Goal: Communication & Community: Answer question/provide support

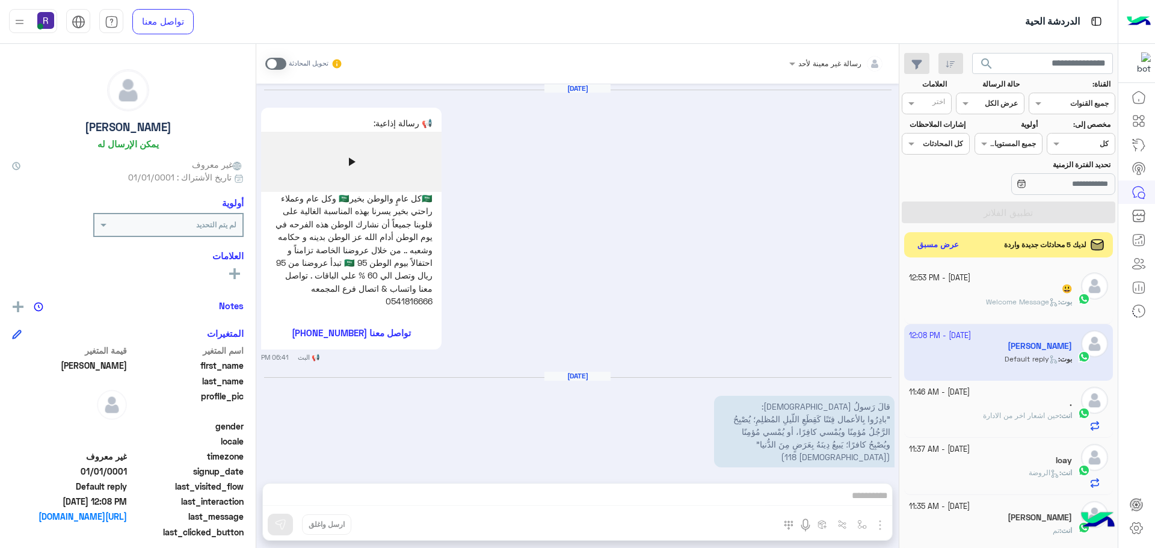
drag, startPoint x: 0, startPoint y: 0, endPoint x: 929, endPoint y: 246, distance: 961.1
click at [929, 246] on button "عرض مسبق" at bounding box center [939, 245] width 51 height 16
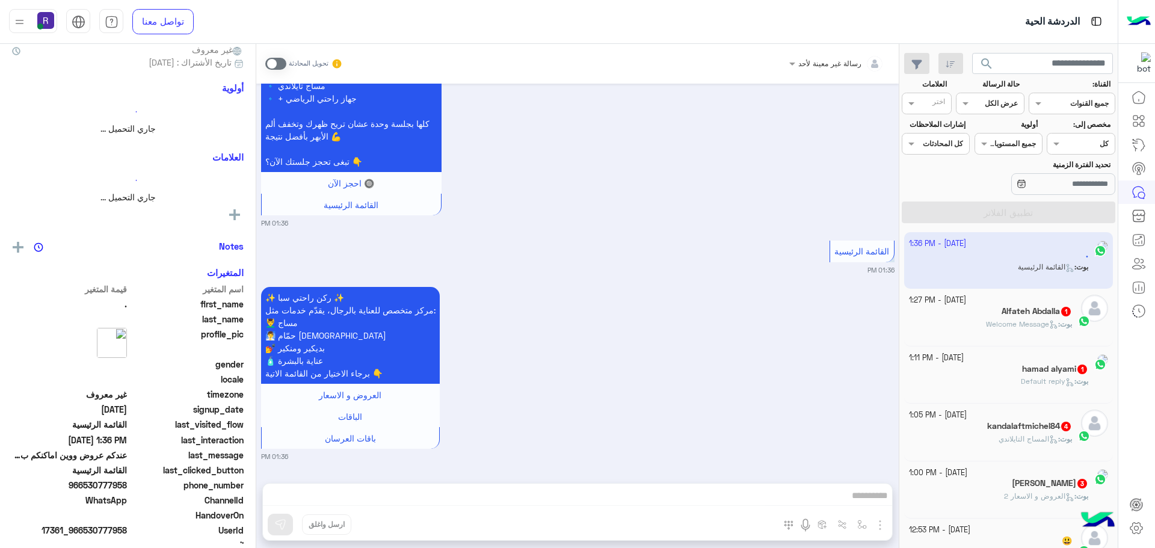
scroll to position [113, 0]
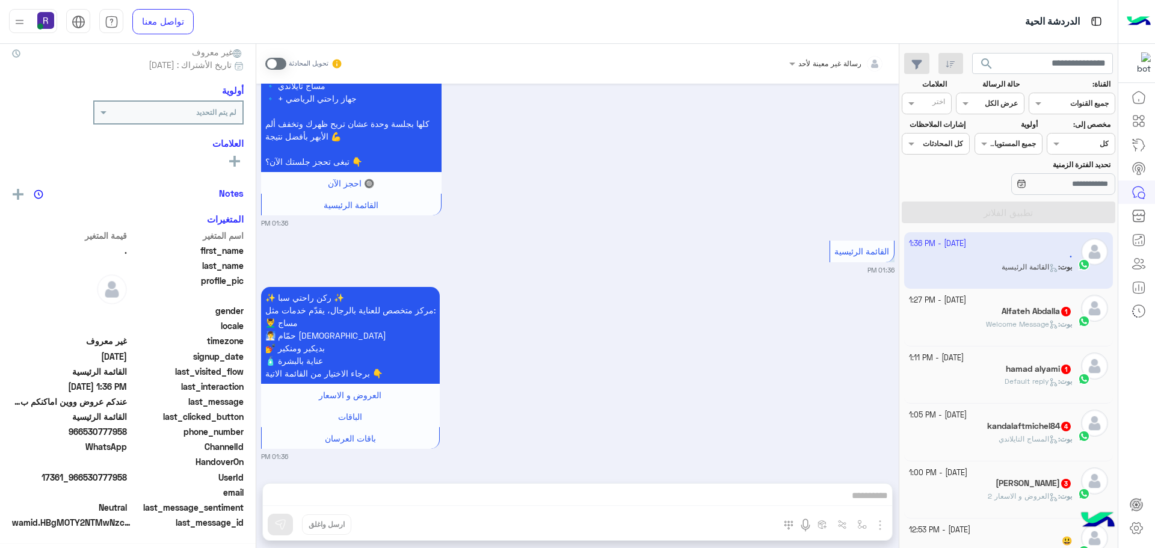
click at [1048, 317] on div "Alfateh Abdalla 1" at bounding box center [991, 312] width 164 height 13
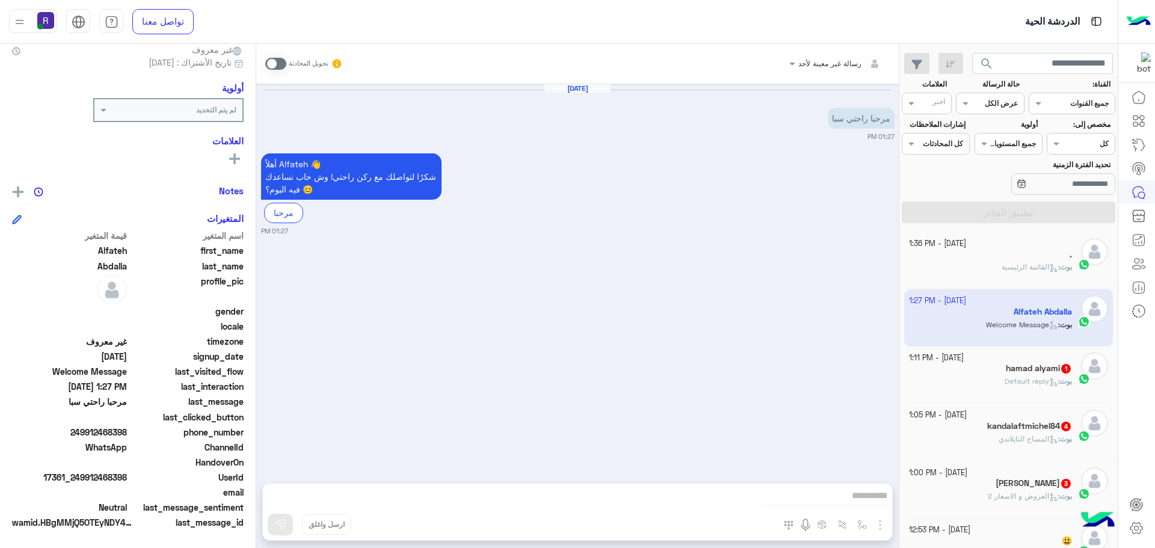
click at [1028, 370] on h5 "hamad alyami 1" at bounding box center [1039, 368] width 66 height 10
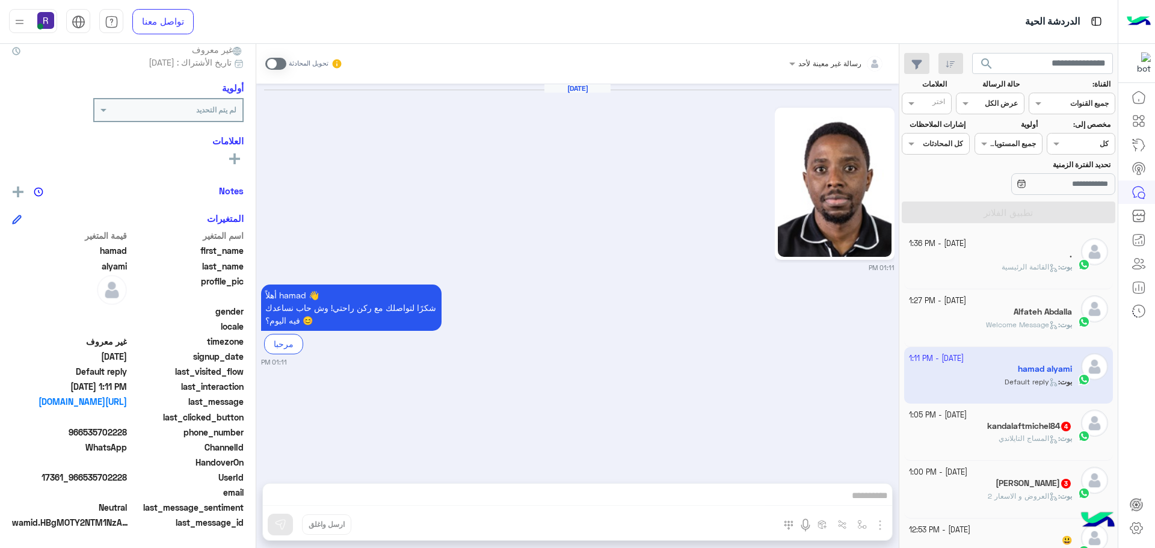
click at [1024, 300] on div "[DATE] - 1:27 PM" at bounding box center [991, 300] width 164 height 11
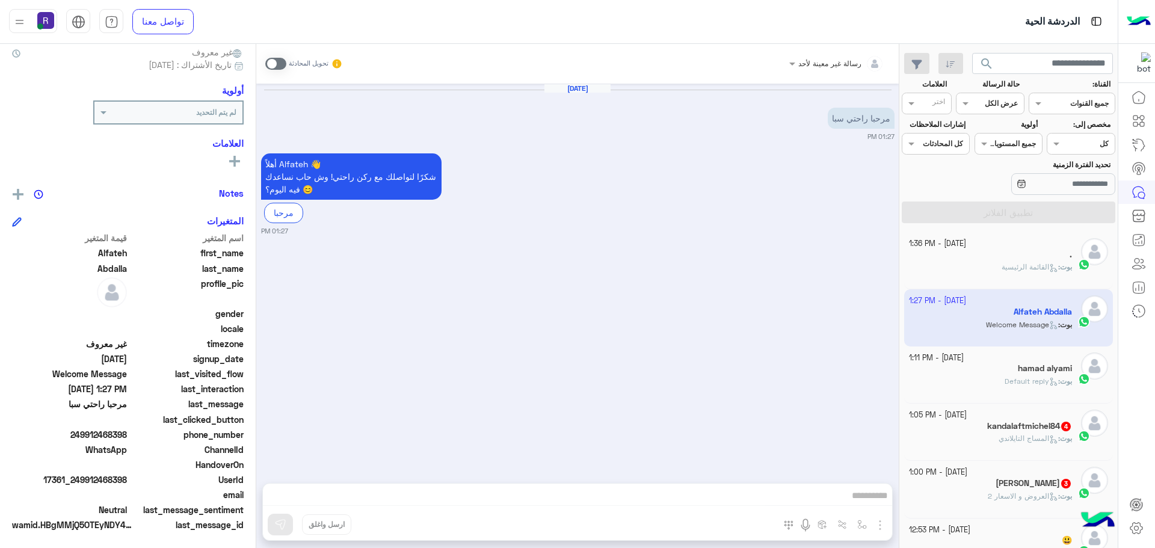
scroll to position [115, 0]
click at [1034, 368] on h5 "hamad alyami" at bounding box center [1045, 368] width 54 height 10
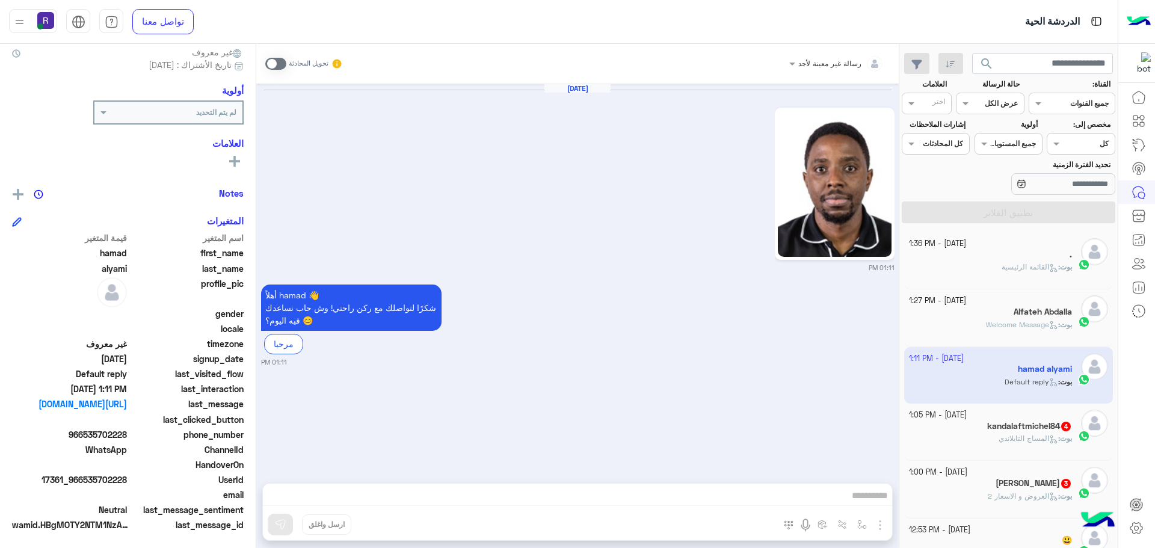
scroll to position [115, 0]
click at [1034, 424] on h5 "kandalaftmichel84 4" at bounding box center [1030, 426] width 85 height 10
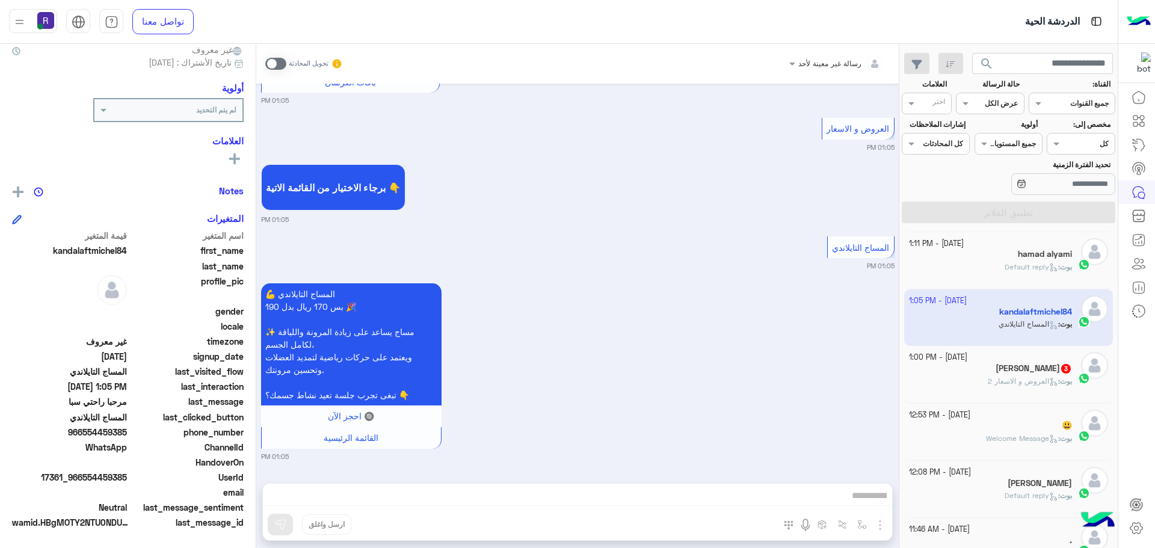
scroll to position [120, 0]
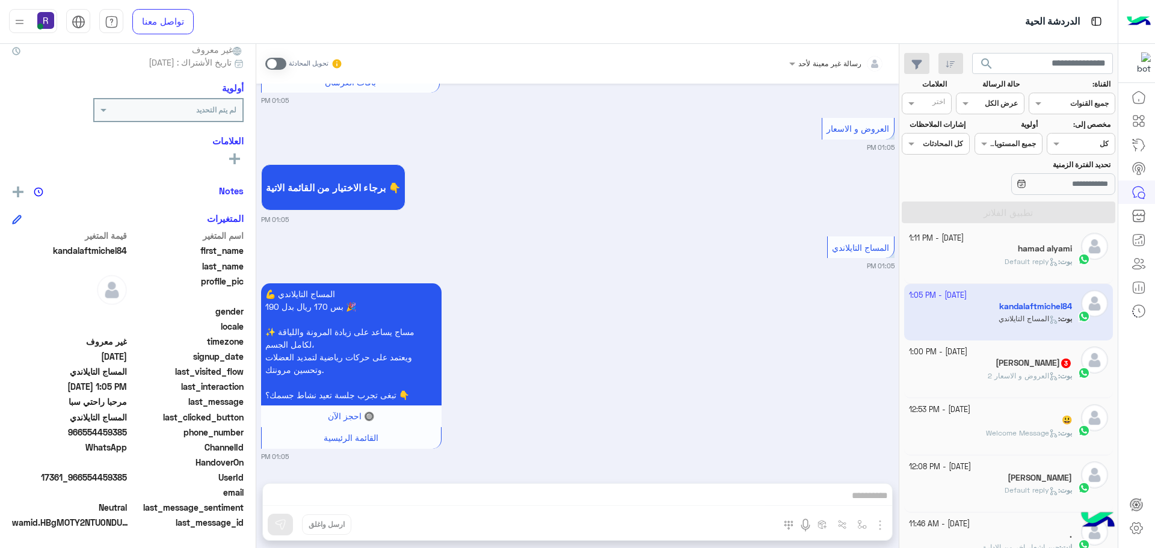
click at [1020, 359] on h5 "[PERSON_NAME] 3" at bounding box center [1034, 363] width 76 height 10
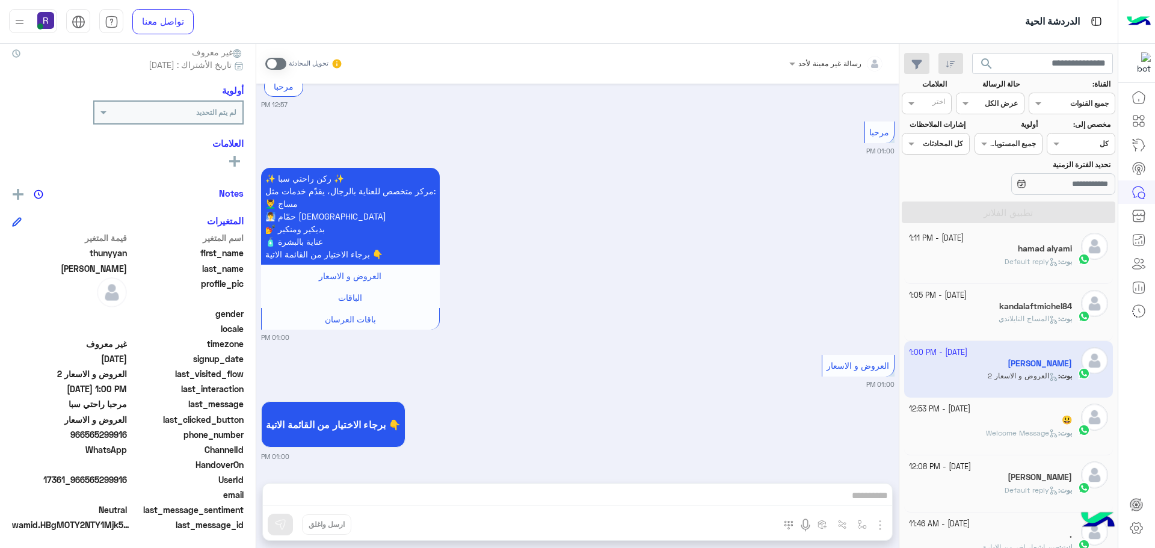
scroll to position [115, 0]
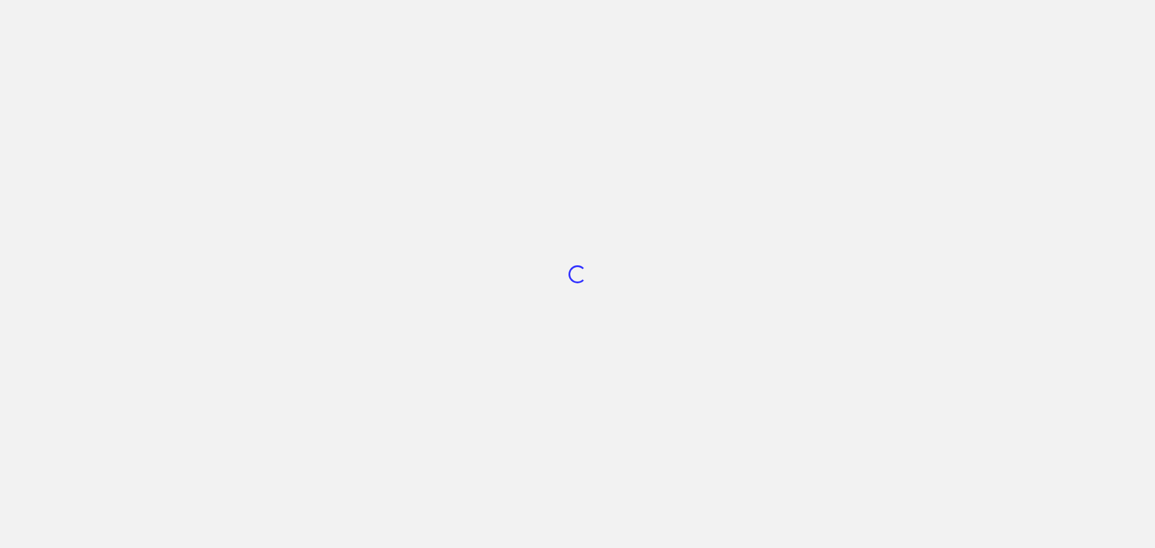
scroll to position [454, 0]
